Goal: Transaction & Acquisition: Obtain resource

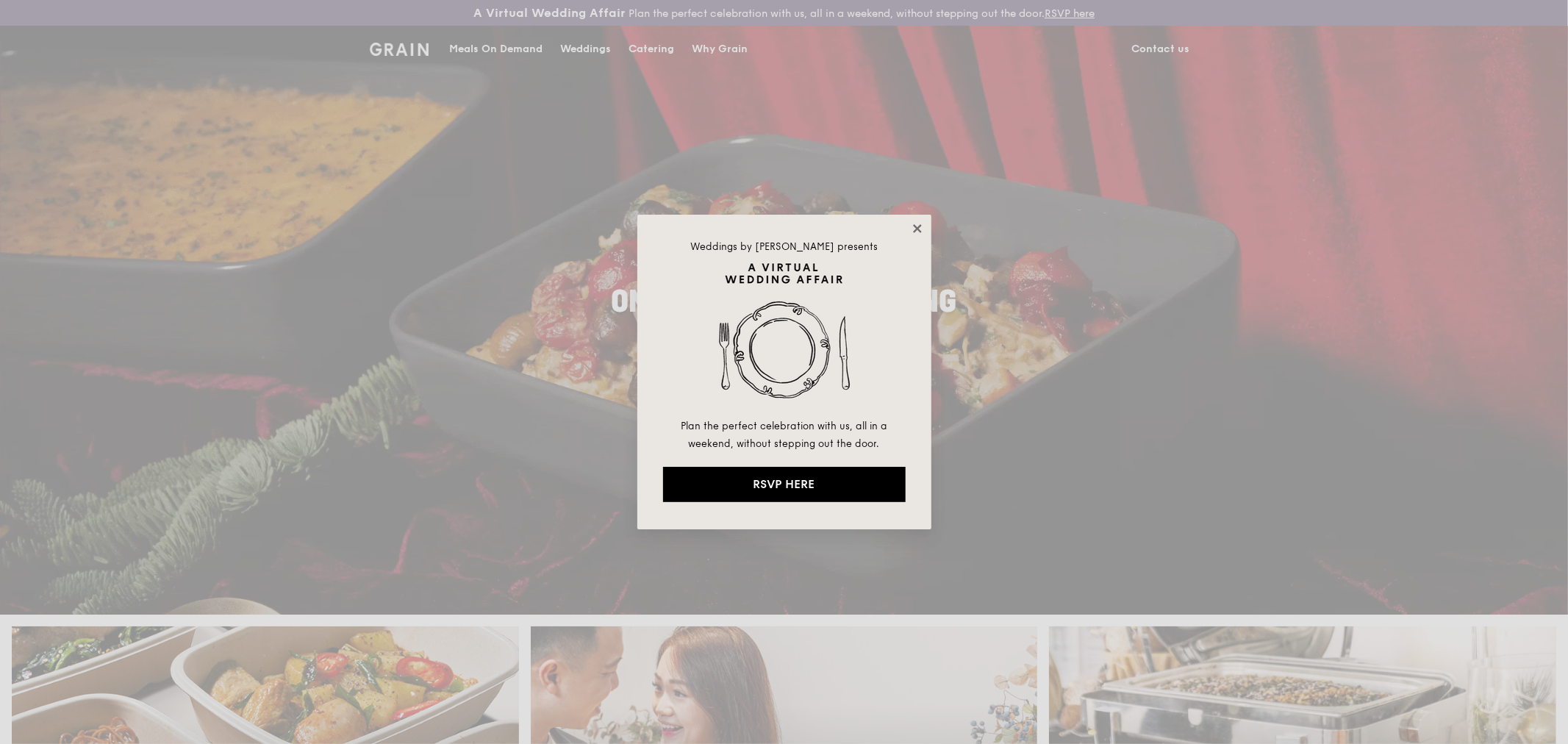
click at [912, 228] on icon at bounding box center [918, 229] width 13 height 13
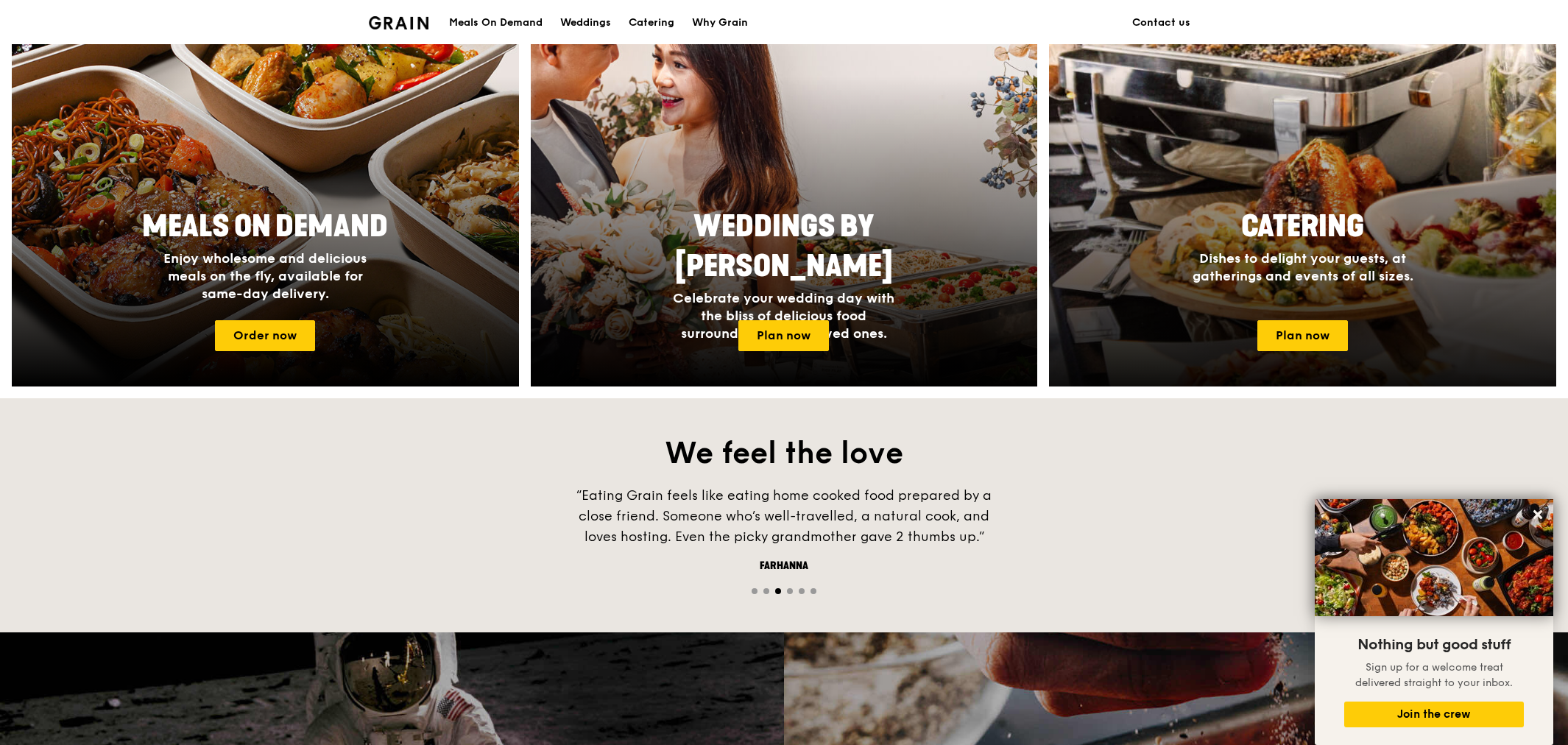
scroll to position [592, 0]
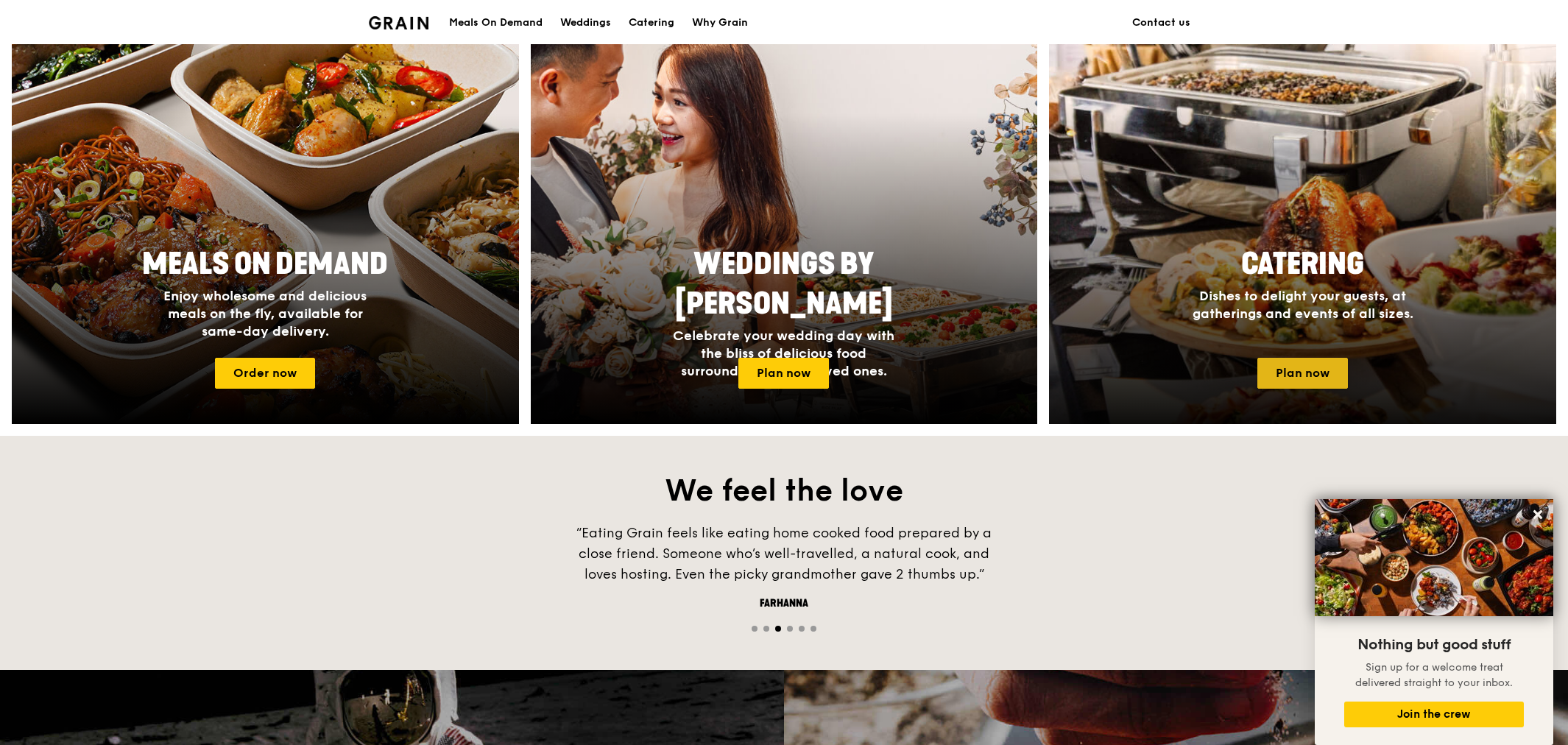
click at [1292, 376] on link "Plan now" at bounding box center [1303, 373] width 91 height 31
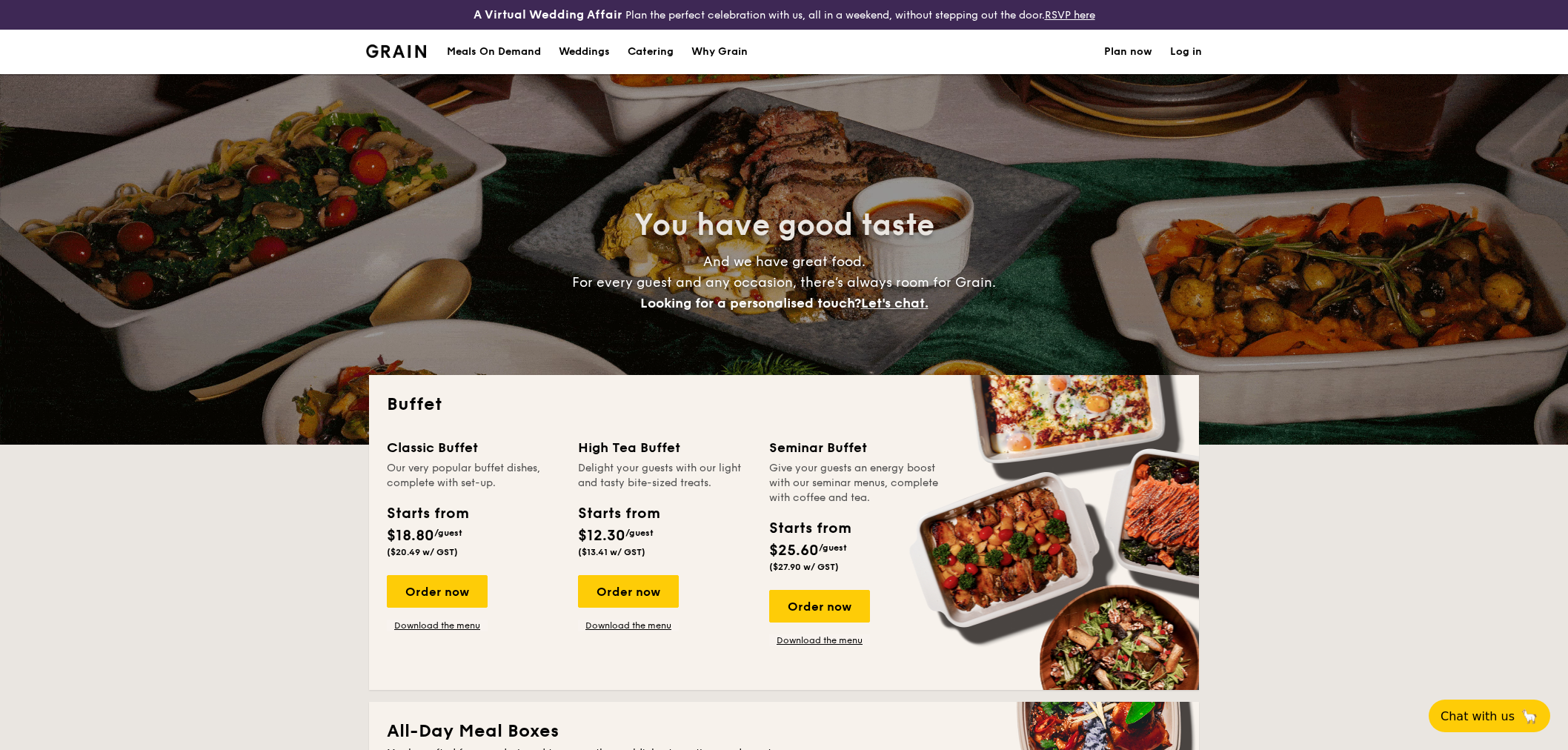
select select
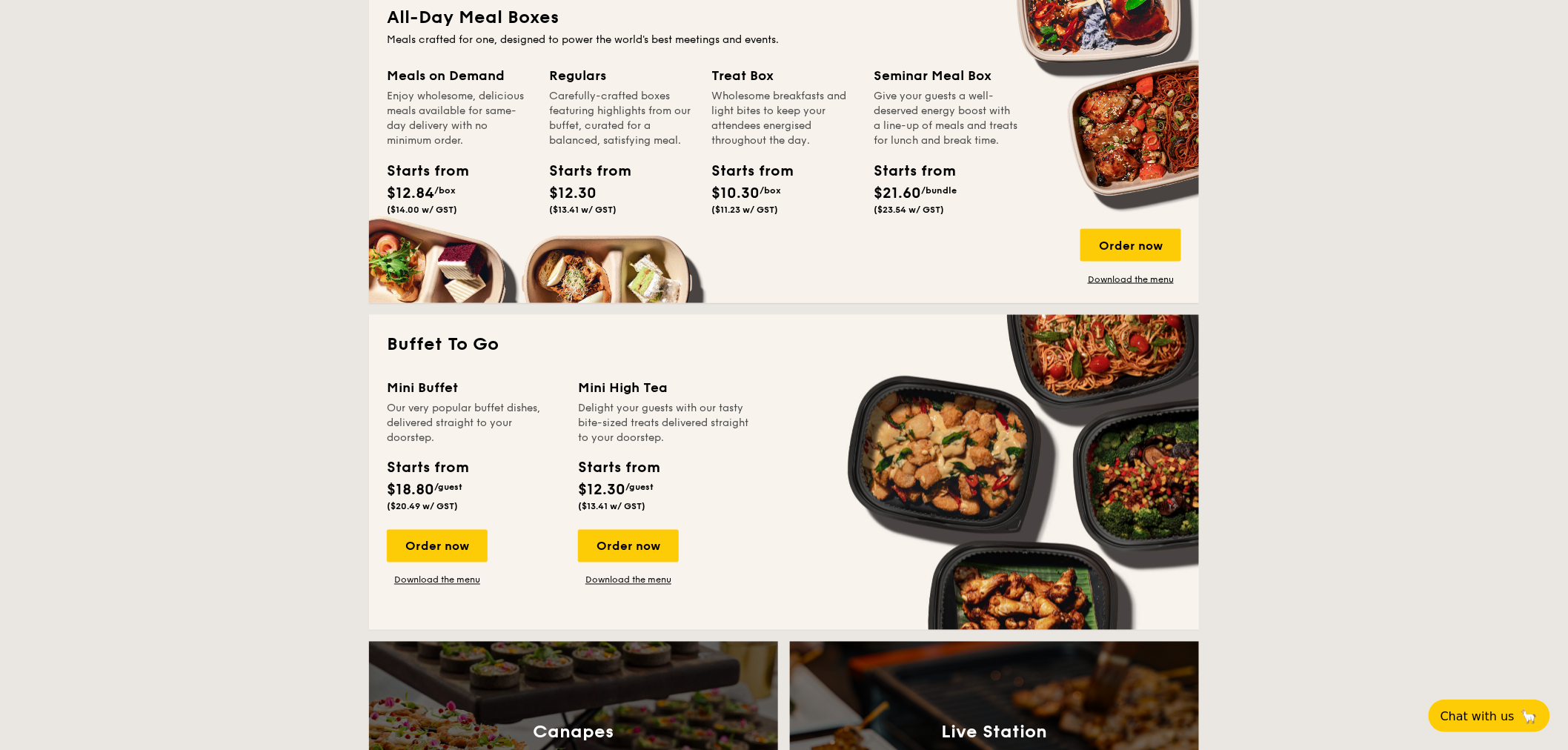
scroll to position [412, 0]
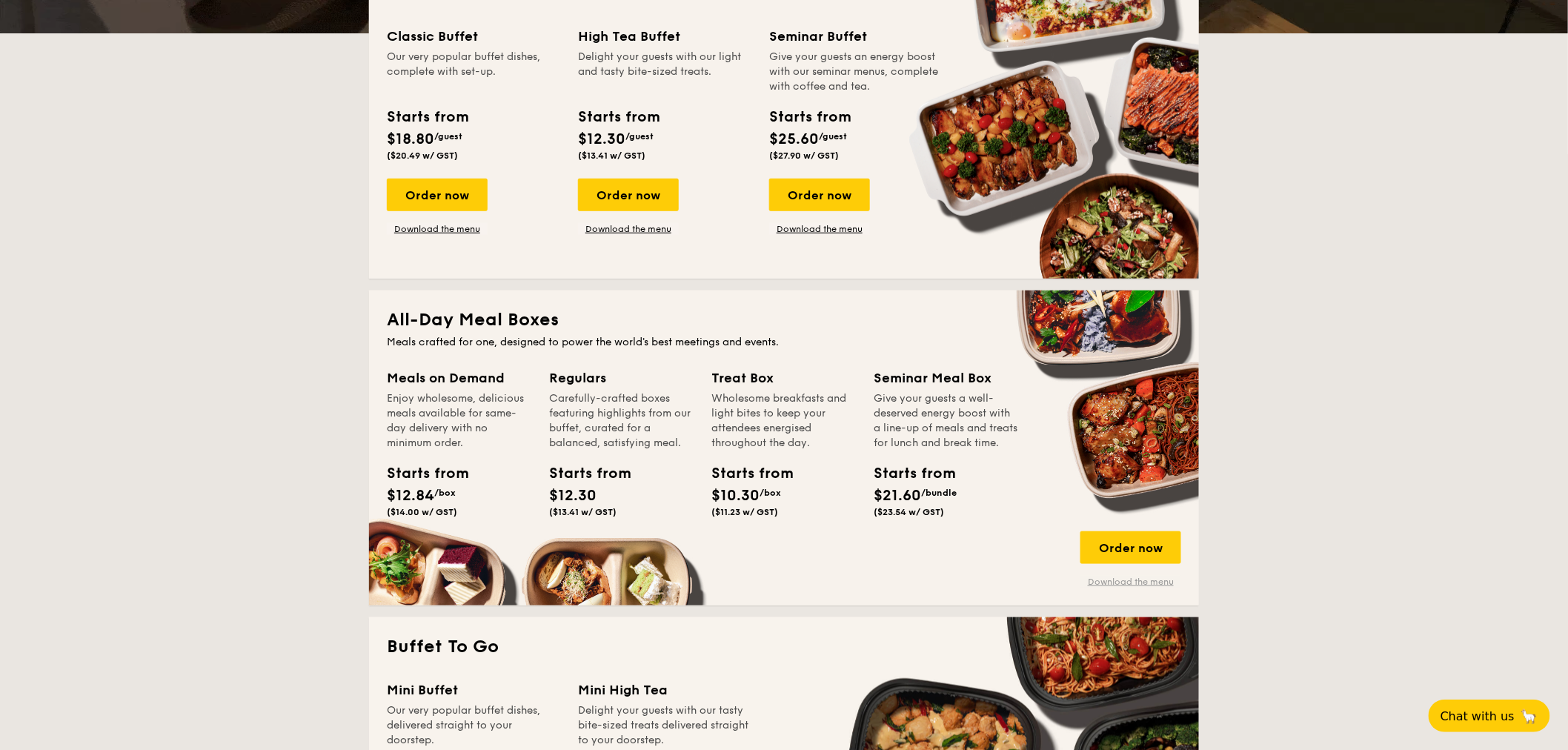
click at [1112, 580] on link "Download the menu" at bounding box center [1130, 582] width 101 height 12
